Goal: Task Accomplishment & Management: Manage account settings

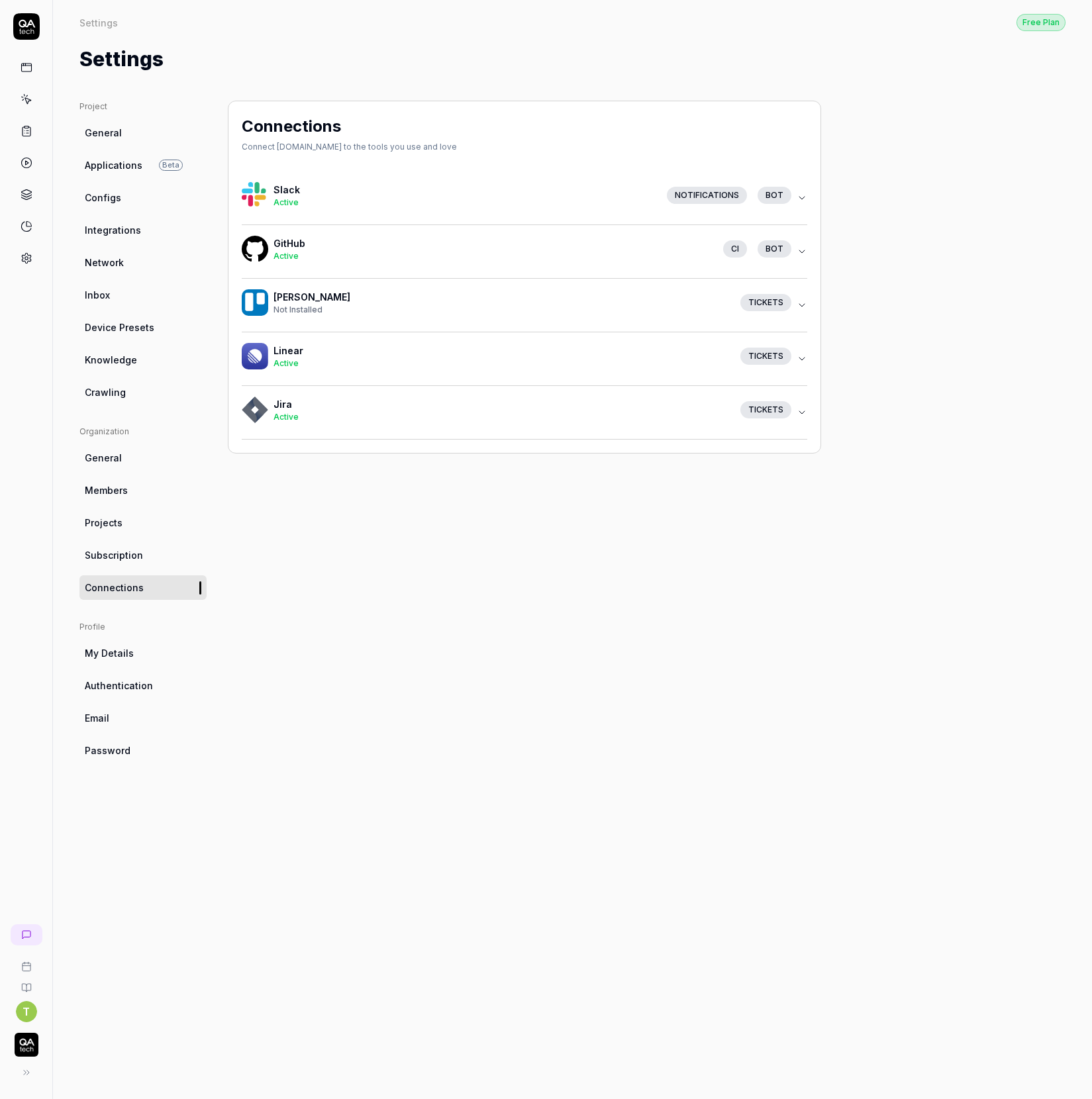
click at [317, 241] on h4 "GitHub" at bounding box center [494, 243] width 439 height 14
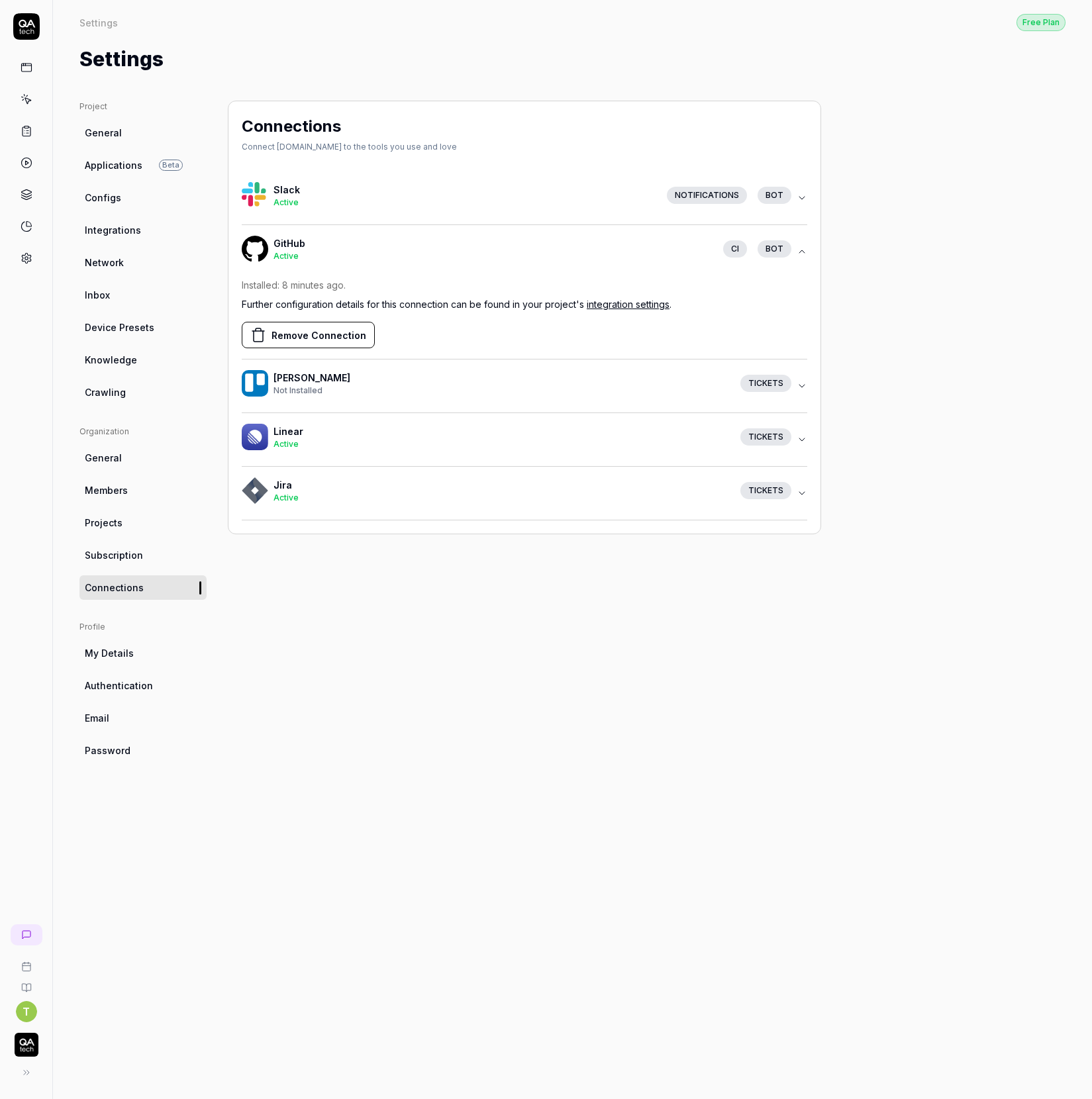
click at [461, 308] on p "Further configuration details for this connection can be found in your project'…" at bounding box center [524, 304] width 565 height 14
click at [27, 1072] on icon at bounding box center [23, 1072] width 10 height 10
